Goal: Information Seeking & Learning: Learn about a topic

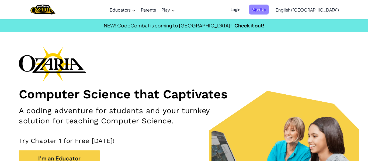
click at [269, 12] on span "Sign Up" at bounding box center [259, 10] width 20 height 10
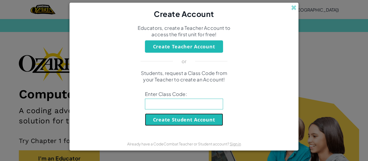
click at [178, 123] on button "Create Student Account" at bounding box center [184, 120] width 78 height 12
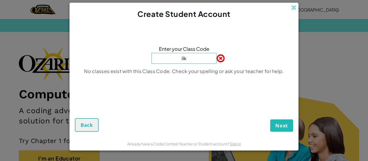
click at [174, 59] on input "ilk" at bounding box center [183, 58] width 65 height 11
click at [195, 57] on input "Milk" at bounding box center [183, 58] width 65 height 11
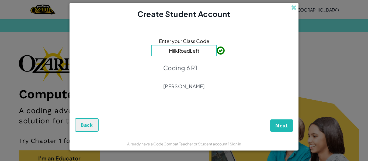
type input "MilkRoadLeft"
click at [298, 129] on form "Enter your Class Code MilkRoadLeft Coding 6 R1 Jessica McDonald Next Back" at bounding box center [183, 78] width 229 height 118
click at [287, 125] on span "Next" at bounding box center [281, 125] width 13 height 6
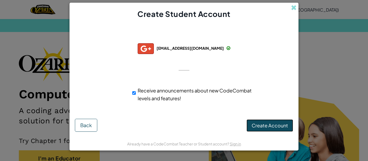
click at [273, 125] on span "Create Account" at bounding box center [269, 125] width 36 height 6
click at [84, 127] on span "Back" at bounding box center [86, 125] width 12 height 6
click at [80, 124] on span "Back" at bounding box center [86, 125] width 12 height 6
click at [276, 126] on span "Create Account" at bounding box center [269, 125] width 36 height 6
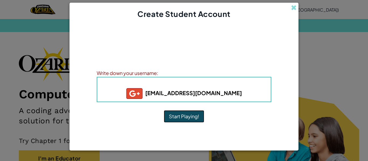
click at [185, 119] on button "Start Playing!" at bounding box center [184, 116] width 40 height 12
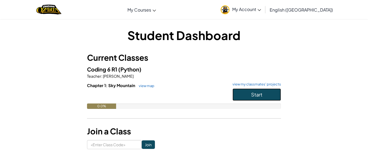
click at [255, 93] on span "Start" at bounding box center [256, 94] width 11 height 6
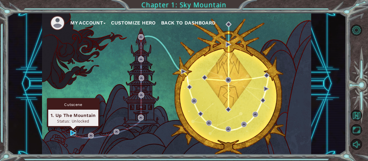
click at [72, 132] on img at bounding box center [73, 133] width 6 height 6
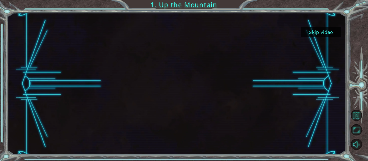
click at [319, 29] on button "Skip video" at bounding box center [320, 32] width 40 height 10
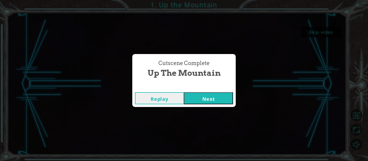
click at [215, 99] on button "Next" at bounding box center [208, 98] width 49 height 12
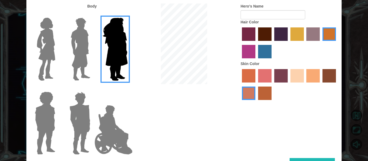
click at [80, 62] on img at bounding box center [80, 49] width 24 height 67
click at [92, 14] on input "Hero Lars" at bounding box center [92, 14] width 0 height 0
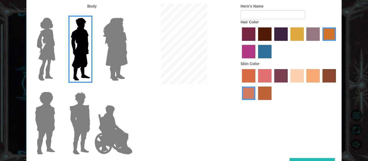
click at [48, 52] on img at bounding box center [46, 49] width 23 height 67
click at [57, 14] on input "Hero Connie" at bounding box center [57, 14] width 0 height 0
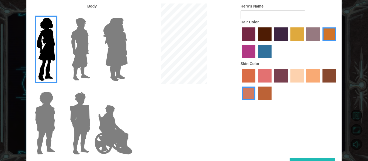
click at [71, 53] on img at bounding box center [80, 49] width 24 height 67
click at [92, 14] on input "Hero Lars" at bounding box center [92, 14] width 0 height 0
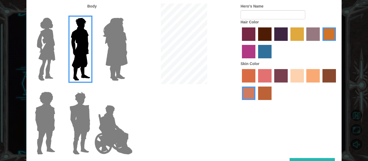
click at [83, 126] on img at bounding box center [79, 123] width 25 height 67
click at [92, 88] on input "Hero Garnet" at bounding box center [92, 88] width 0 height 0
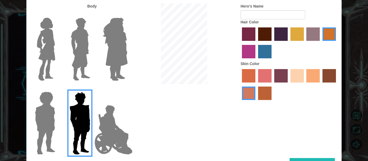
click at [123, 143] on img at bounding box center [113, 130] width 42 height 54
click at [127, 88] on input "Hero Jamie" at bounding box center [127, 88] width 0 height 0
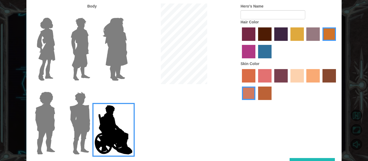
click at [50, 138] on img at bounding box center [45, 123] width 25 height 67
click at [57, 88] on input "Hero Steven" at bounding box center [57, 88] width 0 height 0
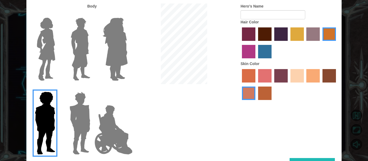
click at [91, 54] on img at bounding box center [80, 49] width 24 height 67
click at [92, 14] on input "Hero Lars" at bounding box center [92, 14] width 0 height 0
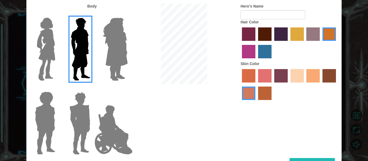
click at [297, 74] on label "sandy beach skin color" at bounding box center [296, 75] width 13 height 13
click at [288, 84] on input "sandy beach skin color" at bounding box center [288, 84] width 0 height 0
click at [296, 36] on label "tulip tree hair color" at bounding box center [296, 33] width 13 height 13
click at [288, 43] on input "tulip tree hair color" at bounding box center [288, 43] width 0 height 0
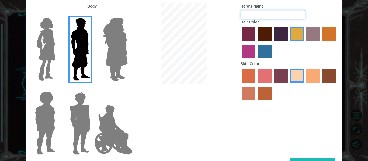
click at [284, 17] on input "Hero's Name" at bounding box center [272, 14] width 65 height 9
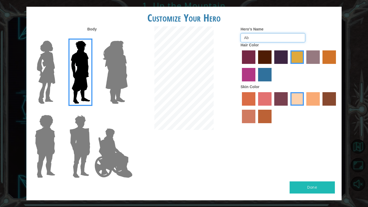
type input "A"
type input "OOB"
click at [317, 161] on button "Done" at bounding box center [311, 187] width 45 height 12
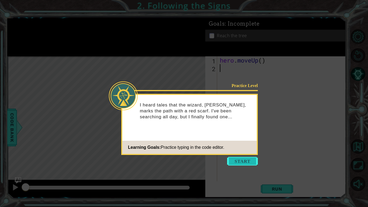
click at [248, 161] on button "Start" at bounding box center [242, 161] width 31 height 9
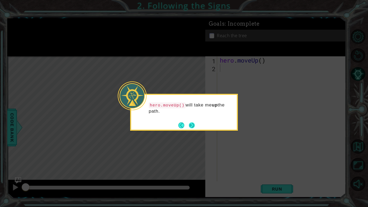
click at [193, 125] on button "Next" at bounding box center [192, 125] width 6 height 6
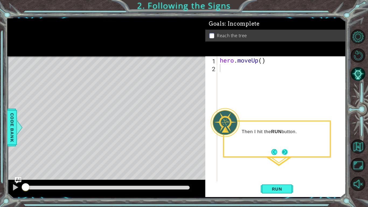
click at [285, 154] on button "Next" at bounding box center [284, 152] width 6 height 6
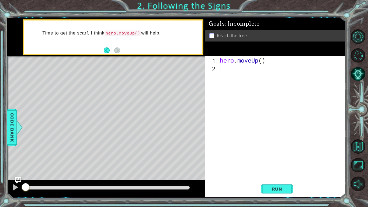
type textarea "h"
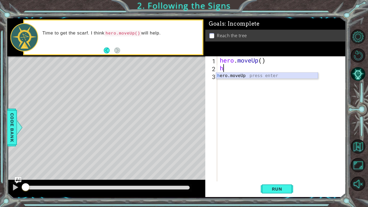
click at [252, 76] on div "h ero.moveUp press enter" at bounding box center [267, 81] width 102 height 19
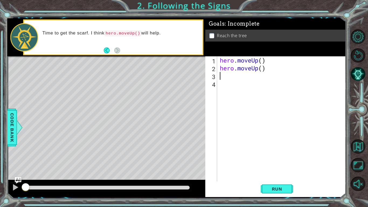
click at [262, 68] on div "hero . moveUp ( ) hero . moveUp ( )" at bounding box center [283, 126] width 128 height 140
type textarea "hero.moveUp()"
click at [271, 161] on span "Run" at bounding box center [276, 188] width 21 height 5
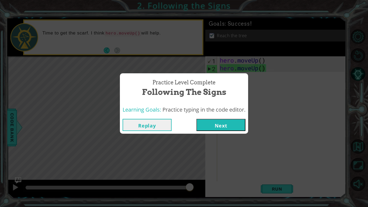
click at [228, 127] on button "Next" at bounding box center [220, 125] width 49 height 12
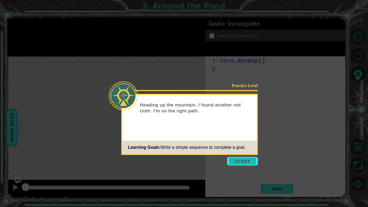
click at [240, 159] on button "Start" at bounding box center [242, 161] width 31 height 9
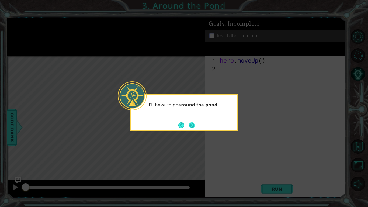
click at [193, 125] on button "Next" at bounding box center [192, 125] width 6 height 6
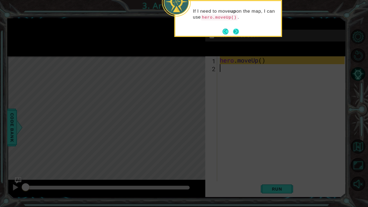
click at [237, 30] on button "Next" at bounding box center [236, 32] width 6 height 6
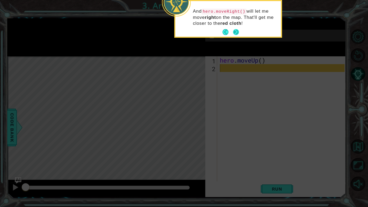
click at [238, 30] on button "Next" at bounding box center [236, 32] width 6 height 6
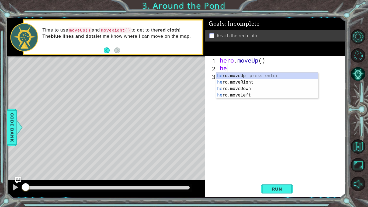
type textarea "her"
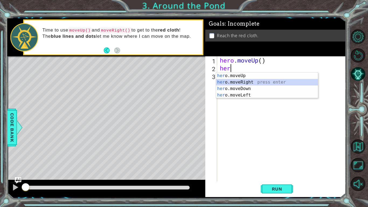
click at [242, 84] on div "her o.moveUp press enter her o.moveRight press enter her o.moveDown press enter…" at bounding box center [267, 91] width 102 height 39
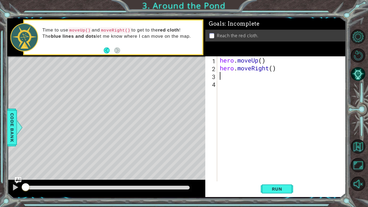
type textarea "h"
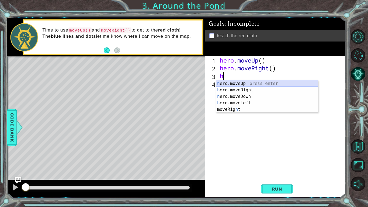
click at [260, 82] on div "h ero.moveUp press enter h ero.moveRight press enter h ero.moveDown press enter…" at bounding box center [267, 102] width 102 height 45
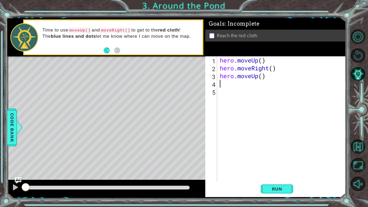
click at [261, 78] on div "hero . moveUp ( ) hero . moveRight ( ) hero . moveUp ( )" at bounding box center [283, 126] width 128 height 140
type textarea "hero.moveUp(2)"
click at [283, 161] on span "Run" at bounding box center [276, 188] width 21 height 5
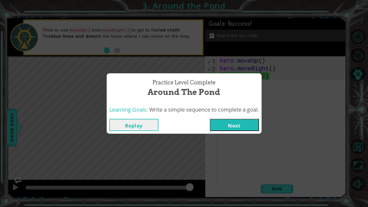
click at [220, 129] on button "Next" at bounding box center [234, 125] width 49 height 12
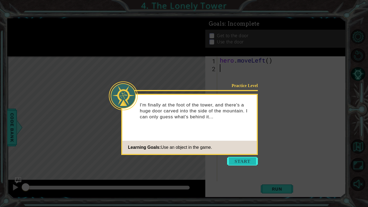
click at [240, 161] on button "Start" at bounding box center [242, 161] width 31 height 9
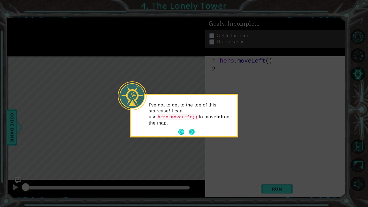
click at [194, 131] on button "Next" at bounding box center [192, 132] width 6 height 6
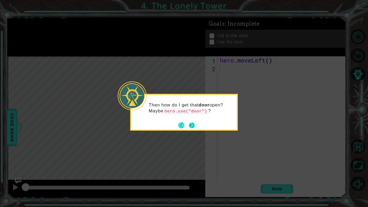
click at [193, 124] on button "Next" at bounding box center [192, 125] width 6 height 6
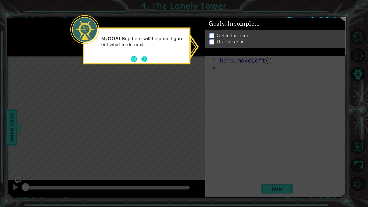
click at [147, 61] on button "Next" at bounding box center [144, 59] width 6 height 6
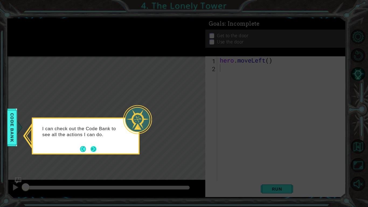
click at [94, 147] on button "Next" at bounding box center [93, 149] width 6 height 6
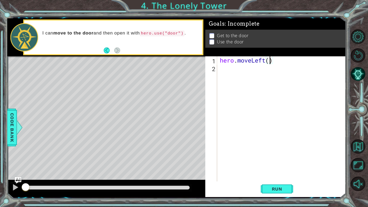
click at [271, 60] on div "hero . moveLeft ( )" at bounding box center [283, 126] width 128 height 140
type textarea "hero.moveLeft(2)"
click at [269, 75] on div "hero . moveLeft ( 2 )" at bounding box center [283, 126] width 128 height 140
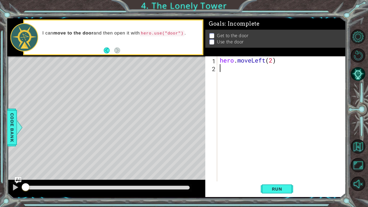
type textarea "h"
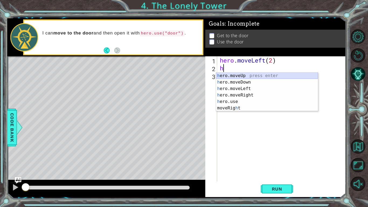
click at [255, 76] on div "h ero.moveUp press enter h ero.moveDown press enter h ero.moveLeft press enter …" at bounding box center [267, 98] width 102 height 52
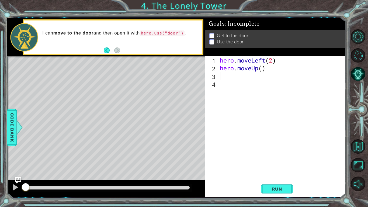
click at [262, 70] on div "hero . moveLeft ( 2 ) hero . moveUp ( )" at bounding box center [283, 126] width 128 height 140
type textarea "hero.moveUp(2)"
click at [264, 79] on div "hero . moveLeft ( 2 ) hero . moveUp ( 2 )" at bounding box center [283, 126] width 128 height 140
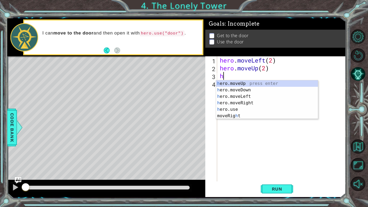
type textarea "he"
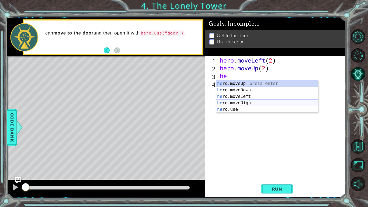
click at [263, 104] on div "he ro.moveUp press enter he ro.moveDown press enter he ro.moveLeft press enter …" at bounding box center [267, 102] width 102 height 45
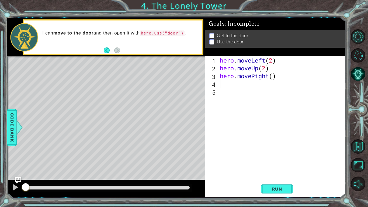
click at [274, 77] on div "hero . moveLeft ( 2 ) hero . moveUp ( 2 ) hero . moveRight ( )" at bounding box center [283, 126] width 128 height 140
type textarea "hero.moveRight(2)"
click at [267, 84] on div "hero . moveLeft ( 2 ) hero . moveUp ( 2 ) hero . moveRight ( 2 )" at bounding box center [283, 126] width 128 height 140
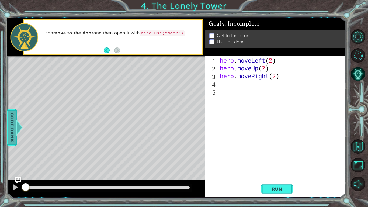
click at [19, 128] on div at bounding box center [19, 127] width 7 height 16
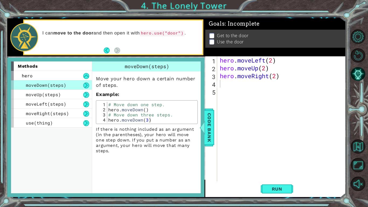
click at [217, 124] on div "1 2 3 4 5 hero . moveLeft ( 2 ) hero . moveUp ( 2 ) hero . moveRight ( 2 ) הההה…" at bounding box center [274, 118] width 139 height 125
click at [232, 112] on div "hero . moveLeft ( 2 ) hero . moveUp ( 2 ) hero . moveRight ( 2 )" at bounding box center [283, 126] width 128 height 140
click at [224, 84] on div "hero . moveLeft ( 2 ) hero . moveUp ( 2 ) hero . moveRight ( 2 )" at bounding box center [283, 126] width 128 height 140
click at [209, 115] on span "Code Bank" at bounding box center [209, 127] width 9 height 33
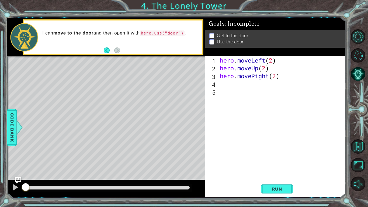
click at [236, 89] on div "hero . moveLeft ( 2 ) hero . moveUp ( 2 ) hero . moveRight ( 2 )" at bounding box center [283, 126] width 128 height 140
click at [236, 84] on div "hero . moveLeft ( 2 ) hero . moveUp ( 2 ) hero . moveRight ( 2 )" at bounding box center [283, 126] width 128 height 140
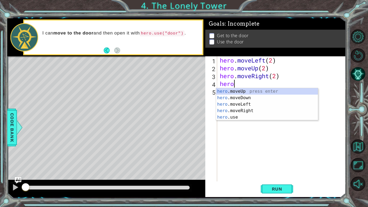
scroll to position [0, 0]
click at [252, 116] on div "hero .moveUp press enter hero .moveDown press enter hero .moveLeft press enter …" at bounding box center [267, 110] width 102 height 45
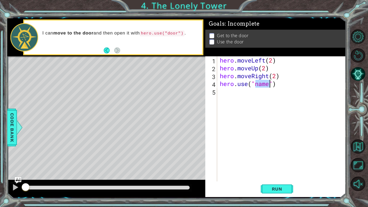
click at [267, 85] on div "hero . moveLeft ( 2 ) hero . moveUp ( 2 ) hero . moveRight ( 2 ) hero . use ( "…" at bounding box center [282, 118] width 126 height 125
click at [256, 86] on div "hero . moveLeft ( 2 ) hero . moveUp ( 2 ) hero . moveRight ( 2 ) hero . use ( "…" at bounding box center [283, 126] width 128 height 140
click at [282, 84] on div "hero . moveLeft ( 2 ) hero . moveUp ( 2 ) hero . moveRight ( 2 ) hero . use ( "…" at bounding box center [283, 126] width 128 height 140
type textarea "hero.use("door")"
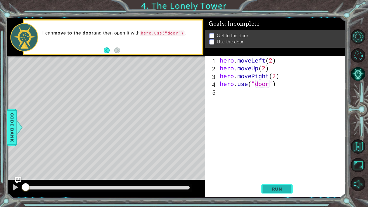
click at [284, 161] on span "Run" at bounding box center [276, 188] width 21 height 5
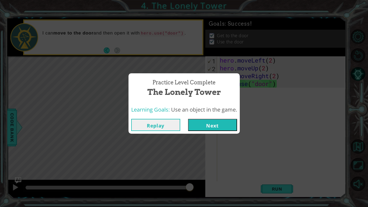
click at [202, 126] on button "Next" at bounding box center [212, 125] width 49 height 12
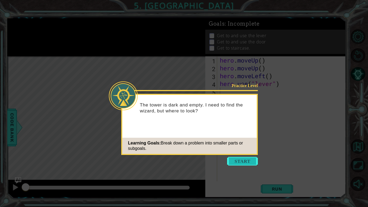
click at [240, 161] on button "Start" at bounding box center [242, 161] width 31 height 9
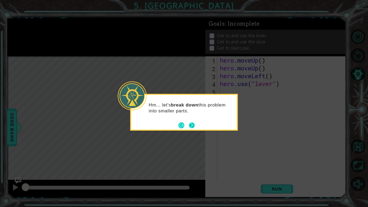
click at [193, 125] on button "Next" at bounding box center [192, 125] width 6 height 6
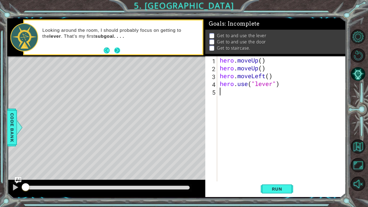
click at [117, 50] on button "Next" at bounding box center [117, 50] width 6 height 6
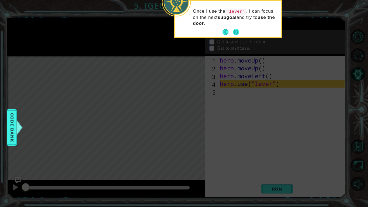
click at [234, 30] on button "Next" at bounding box center [236, 32] width 6 height 6
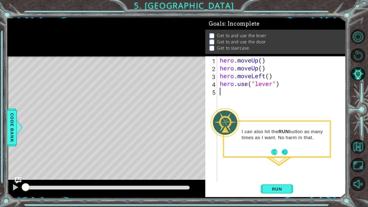
click at [284, 151] on button "Next" at bounding box center [284, 152] width 6 height 6
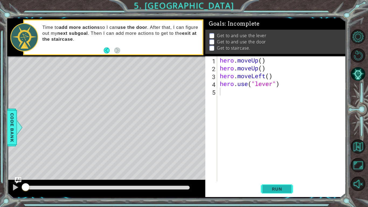
click at [289, 161] on button "Run" at bounding box center [276, 189] width 32 height 14
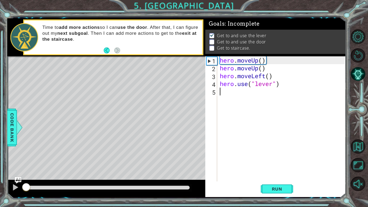
drag, startPoint x: 83, startPoint y: 188, endPoint x: 2, endPoint y: 206, distance: 83.4
click at [2, 161] on div "1 ההההההההההההההההההההההההההההההההההההההההההההההההההההההההההההההההההההההההההההה…" at bounding box center [184, 103] width 368 height 207
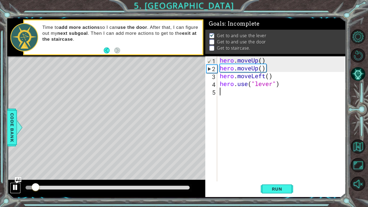
click at [17, 161] on div at bounding box center [15, 187] width 7 height 7
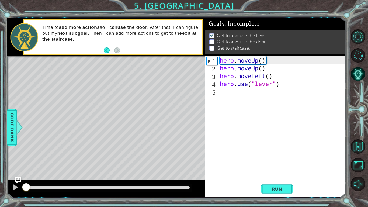
drag, startPoint x: 35, startPoint y: 186, endPoint x: 24, endPoint y: 184, distance: 10.9
click at [24, 161] on div at bounding box center [26, 187] width 10 height 10
type textarea "h"
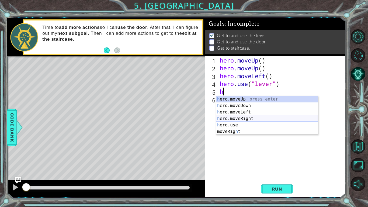
click at [244, 119] on div "h ero.moveUp press enter h ero.moveDown press enter h ero.moveLeft press enter …" at bounding box center [267, 122] width 102 height 52
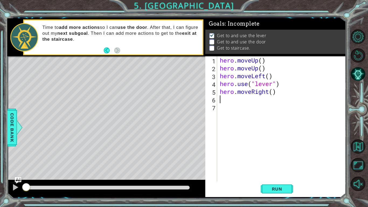
click at [273, 93] on div "hero . moveUp ( ) hero . moveUp ( ) hero . moveLeft ( ) hero . use ( "lever" ) …" at bounding box center [283, 126] width 128 height 140
type textarea "hero.moveRight(3)"
click at [265, 100] on div "hero . moveUp ( ) hero . moveUp ( ) hero . moveLeft ( ) hero . use ( "lever" ) …" at bounding box center [283, 126] width 128 height 140
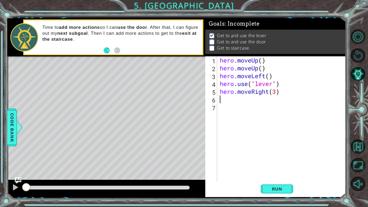
type textarea "j"
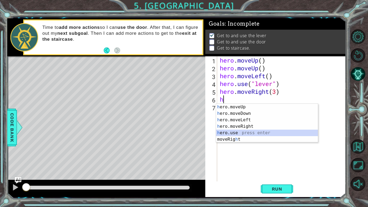
click at [253, 132] on div "h ero.moveUp press enter h ero.moveDown press enter h ero.moveLeft press enter …" at bounding box center [267, 130] width 102 height 52
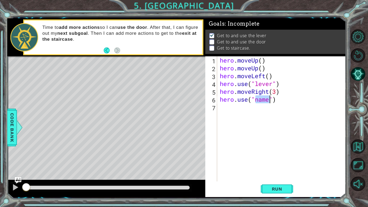
click at [270, 100] on div "hero . moveUp ( ) hero . moveUp ( ) hero . moveLeft ( ) hero . use ( "lever" ) …" at bounding box center [282, 118] width 126 height 125
type textarea "hero.use("door")"
click at [263, 161] on button "Run" at bounding box center [276, 189] width 32 height 14
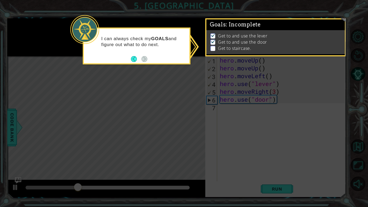
click at [237, 146] on icon at bounding box center [184, 103] width 368 height 207
drag, startPoint x: 93, startPoint y: 186, endPoint x: 212, endPoint y: 193, distance: 119.1
click at [212, 161] on icon at bounding box center [184, 103] width 368 height 207
click at [134, 59] on button "Back" at bounding box center [136, 59] width 10 height 6
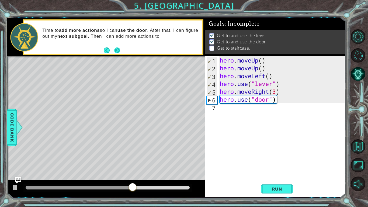
click at [116, 50] on button "Next" at bounding box center [117, 50] width 6 height 6
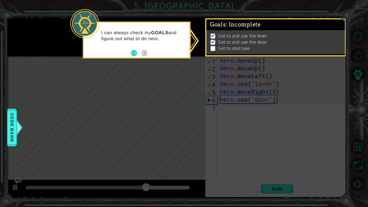
click at [211, 48] on p at bounding box center [212, 48] width 5 height 5
click at [132, 51] on button "Back" at bounding box center [136, 53] width 10 height 6
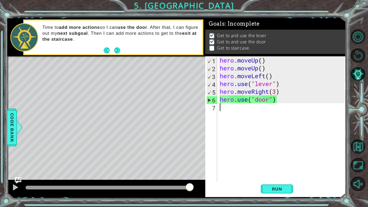
click at [224, 109] on div "hero . moveUp ( ) hero . moveUp ( ) hero . moveLeft ( ) hero . use ( "lever" ) …" at bounding box center [283, 126] width 128 height 140
type textarea "h"
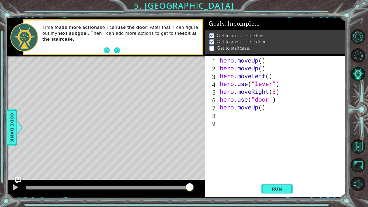
type textarea "h"
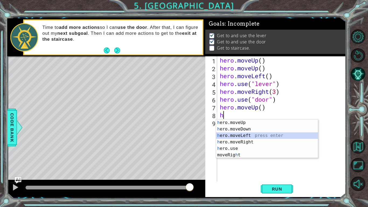
click at [238, 134] on div "h ero.moveUp press enter h ero.moveDown press enter h ero.moveLeft press enter …" at bounding box center [267, 145] width 102 height 52
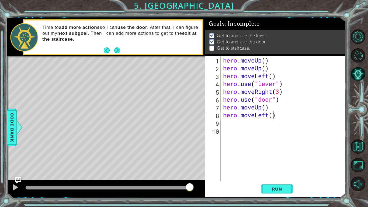
click at [273, 115] on div "hero . moveUp ( ) hero . moveUp ( ) hero . moveLeft ( ) hero . use ( "lever" ) …" at bounding box center [284, 126] width 125 height 140
click at [271, 161] on button "Run" at bounding box center [276, 189] width 32 height 14
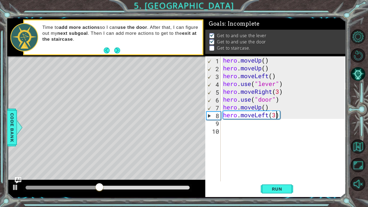
click at [267, 106] on div "hero . moveUp ( ) hero . moveUp ( ) hero . moveLeft ( ) hero . use ( "lever" ) …" at bounding box center [284, 126] width 125 height 140
type textarea "hero.moveUp(2)"
click at [276, 161] on span "Run" at bounding box center [276, 188] width 21 height 5
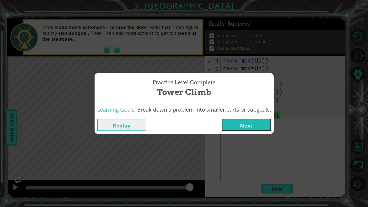
click at [245, 124] on button "Next" at bounding box center [246, 125] width 49 height 12
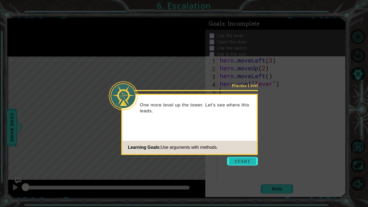
click at [244, 159] on button "Start" at bounding box center [242, 161] width 31 height 9
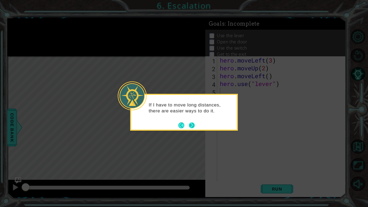
click at [193, 124] on button "Next" at bounding box center [192, 125] width 6 height 6
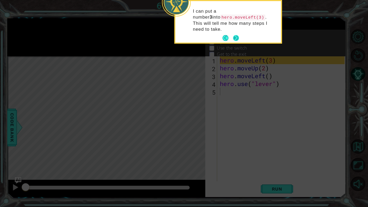
click at [234, 35] on button "Next" at bounding box center [236, 38] width 6 height 6
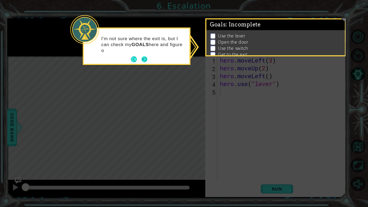
click at [144, 59] on button "Next" at bounding box center [144, 59] width 6 height 6
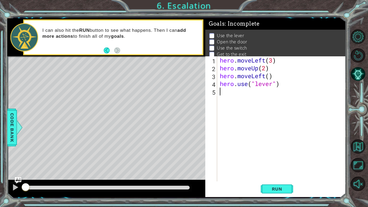
scroll to position [4, 0]
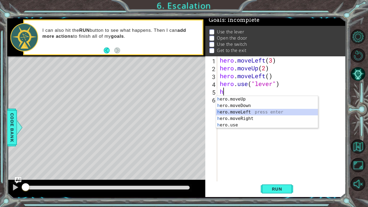
click at [244, 112] on div "h ero.moveUp press enter h ero.moveDown press enter h ero.moveLeft press enter …" at bounding box center [267, 118] width 102 height 45
type textarea "hero.moveLeft(1)"
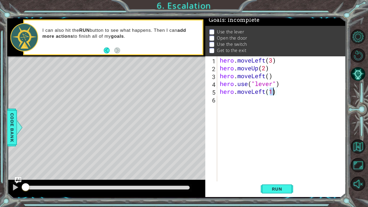
click at [260, 102] on div "hero . moveLeft ( 3 ) hero . moveUp ( 2 ) hero . moveLeft ( ) hero . use ( "lev…" at bounding box center [283, 126] width 128 height 140
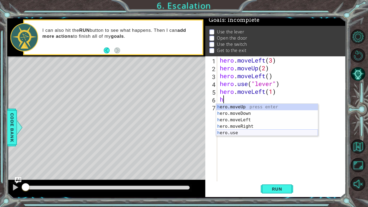
click at [268, 132] on div "h ero.moveUp press enter h ero.moveDown press enter h ero.moveLeft press enter …" at bounding box center [267, 126] width 102 height 45
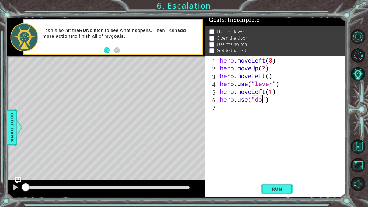
scroll to position [0, 2]
type textarea "hero.use("door")"
click at [222, 104] on div "hero . moveLeft ( 3 ) hero . moveUp ( 2 ) hero . moveLeft ( ) hero . use ( "lev…" at bounding box center [283, 126] width 128 height 140
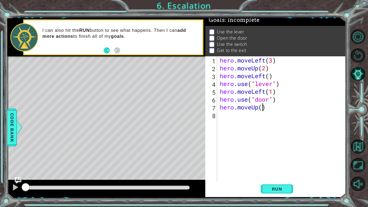
type textarea "hero.moveUp(2)"
click at [265, 115] on div "hero . moveLeft ( 3 ) hero . moveUp ( 2 ) hero . moveLeft ( ) hero . use ( "lev…" at bounding box center [283, 126] width 128 height 140
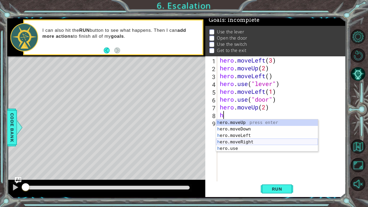
click at [267, 142] on div "h ero.moveUp press enter h ero.moveDown press enter h ero.moveLeft press enter …" at bounding box center [267, 141] width 102 height 45
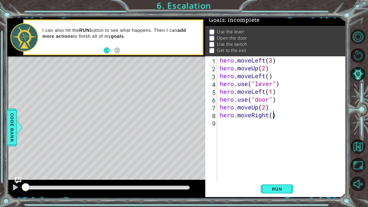
type textarea "hero.moveRight(2)"
click at [278, 124] on div "hero . moveLeft ( 3 ) hero . moveUp ( 2 ) hero . moveLeft ( ) hero . use ( "lev…" at bounding box center [283, 126] width 128 height 140
click at [281, 161] on span "Run" at bounding box center [276, 188] width 21 height 5
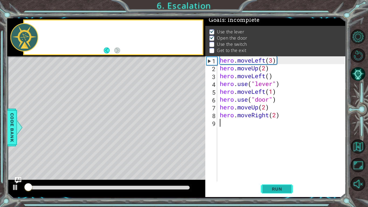
scroll to position [2, 0]
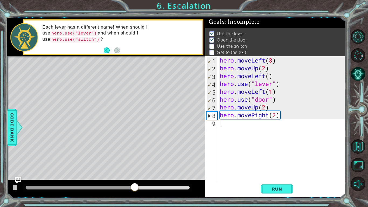
click at [235, 129] on div "hero . moveLeft ( 3 ) hero . moveUp ( 2 ) hero . moveLeft ( ) hero . use ( "lev…" at bounding box center [283, 126] width 128 height 140
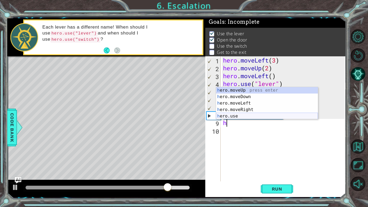
click at [252, 114] on div "h ero.moveUp press enter h ero.moveDown press enter h ero.moveLeft press enter …" at bounding box center [267, 109] width 102 height 45
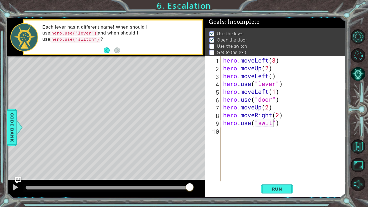
scroll to position [0, 2]
type textarea "hero.use("switch")"
click at [254, 132] on div "hero . moveLeft ( 3 ) hero . moveUp ( 2 ) hero . moveLeft ( ) hero . use ( "lev…" at bounding box center [284, 126] width 125 height 140
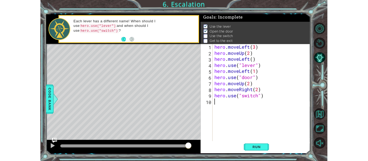
scroll to position [0, 0]
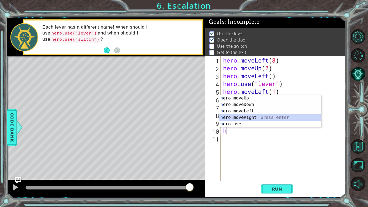
click at [249, 116] on div "h ero.moveUp press enter h ero.moveDown press enter h ero.moveLeft press enter …" at bounding box center [270, 117] width 102 height 45
type textarea "hero.moveRight(1)"
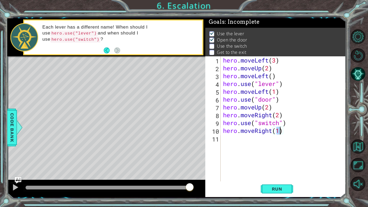
click at [249, 142] on div "hero . moveLeft ( 3 ) hero . moveUp ( 2 ) hero . moveLeft ( ) hero . use ( "lev…" at bounding box center [284, 126] width 125 height 140
click at [266, 161] on span "Run" at bounding box center [276, 188] width 21 height 5
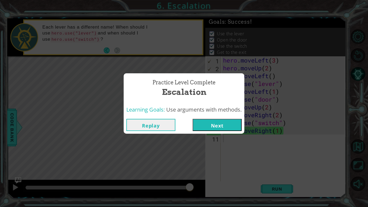
click at [223, 124] on button "Next" at bounding box center [216, 125] width 49 height 12
